Goal: Task Accomplishment & Management: Manage account settings

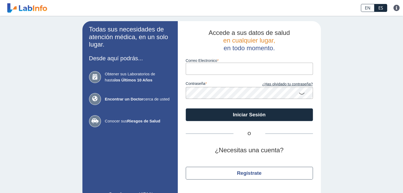
click at [243, 67] on input "Correo Electronico" at bounding box center [249, 69] width 127 height 12
click at [341, 73] on div "Todas sus necesidades de atención médica, en un solo lugar. Desde aquí podrás..…" at bounding box center [201, 111] width 403 height 190
click at [267, 66] on input "Correo Electronico" at bounding box center [249, 69] width 127 height 12
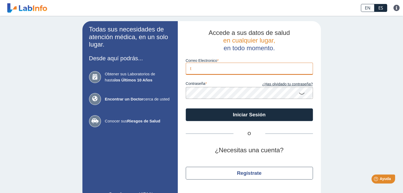
type input "[EMAIL_ADDRESS][PERSON_NAME][DOMAIN_NAME]"
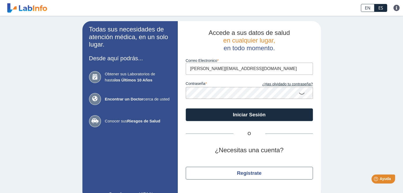
click at [186, 109] on button "Iniciar Sesión" at bounding box center [249, 115] width 127 height 13
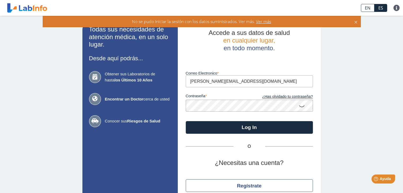
click at [258, 83] on input "[EMAIL_ADDRESS][PERSON_NAME][DOMAIN_NAME]" at bounding box center [249, 81] width 127 height 12
click at [149, 94] on app-login "Todas sus necesidades de atención médica, en un solo lugar. Desde aquí podrás..…" at bounding box center [201, 117] width 238 height 192
click at [186, 121] on button "Log In" at bounding box center [249, 127] width 127 height 13
click at [258, 23] on span "Ver más" at bounding box center [263, 22] width 16 height 6
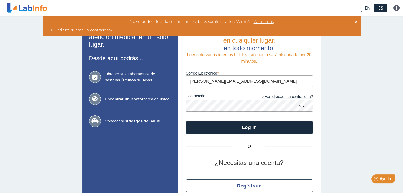
click at [104, 29] on link "email o contraseña" at bounding box center [92, 30] width 35 height 6
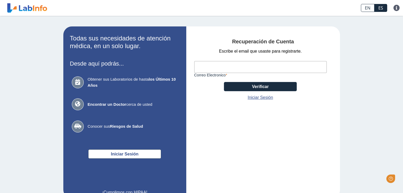
click at [274, 68] on input "Correo Electronico" at bounding box center [260, 67] width 132 height 12
type input "[EMAIL_ADDRESS][PERSON_NAME][DOMAIN_NAME]"
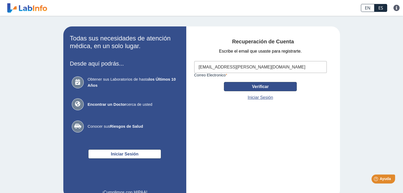
click at [263, 87] on button "Verificar" at bounding box center [260, 86] width 73 height 9
